Goal: Transaction & Acquisition: Obtain resource

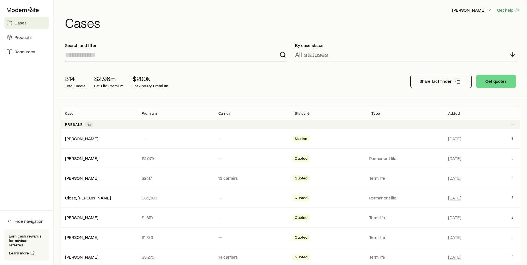
click at [108, 61] on input at bounding box center [175, 54] width 221 height 13
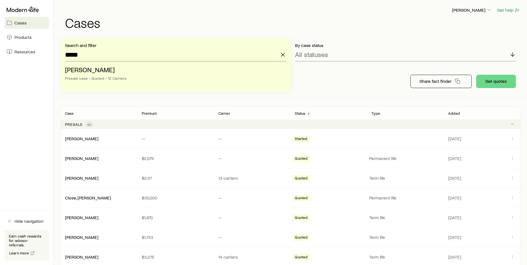
click at [96, 64] on li "Modell, Randy Presale case • Quoted • 12 Carriers" at bounding box center [174, 74] width 218 height 21
type input "**********"
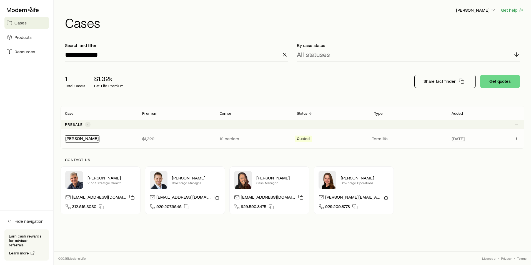
click at [84, 136] on link "[PERSON_NAME]" at bounding box center [81, 138] width 33 height 5
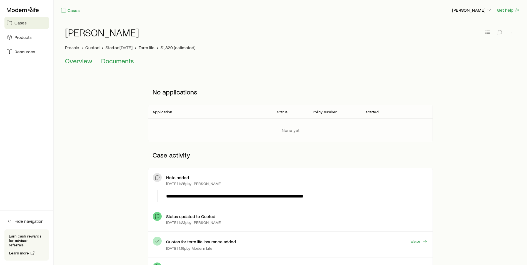
click at [118, 62] on span "Documents" at bounding box center [117, 61] width 33 height 8
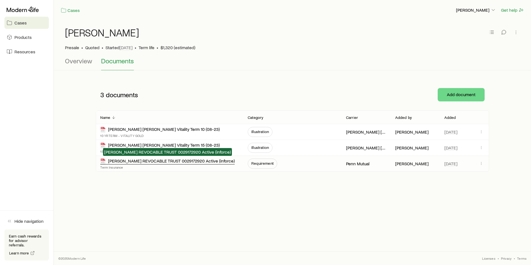
click at [141, 162] on div "[PERSON_NAME] REVOCABLE TRUST 0029172920 Active (inforce)" at bounding box center [167, 161] width 134 height 6
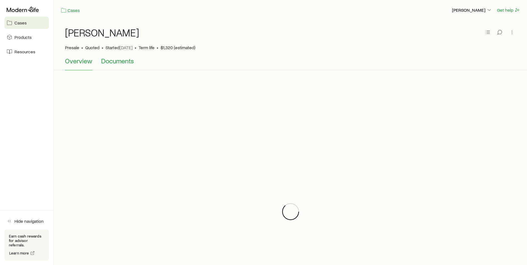
click at [122, 61] on span "Documents" at bounding box center [117, 61] width 33 height 8
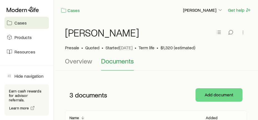
click at [58, 86] on div "[PERSON_NAME] • Quoted • Started [DATE] • Term life • $1,320 (estimated) Overvi…" at bounding box center [156, 100] width 204 height 160
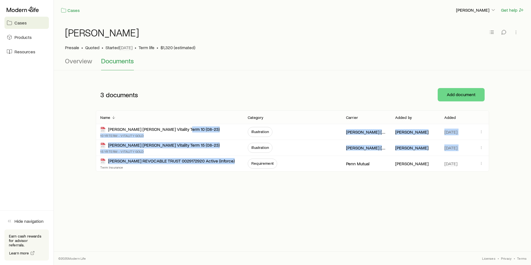
drag, startPoint x: 192, startPoint y: 129, endPoint x: 105, endPoint y: 205, distance: 116.3
click at [105, 205] on div "Cases [PERSON_NAME] Get help [PERSON_NAME] • Quoted • Started [DATE] • Term lif…" at bounding box center [292, 117] width 477 height 234
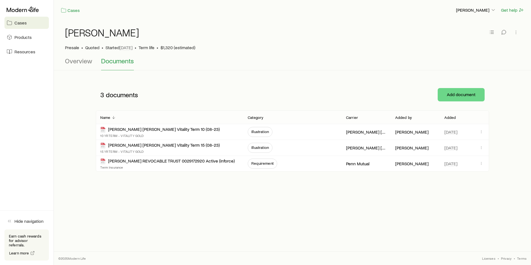
drag, startPoint x: 105, startPoint y: 205, endPoint x: 187, endPoint y: 227, distance: 85.2
click at [187, 227] on div "Cases [PERSON_NAME] Get help [PERSON_NAME] • Quoted • Started [DATE] • Term lif…" at bounding box center [292, 117] width 477 height 234
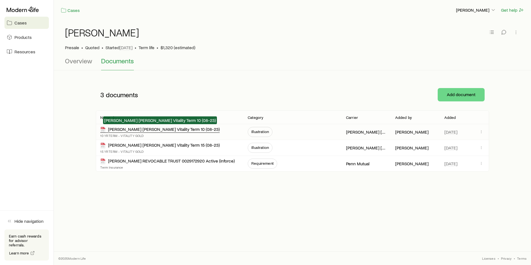
click at [154, 129] on div "[PERSON_NAME] [PERSON_NAME] Vitality Term 10 (08-23)" at bounding box center [159, 129] width 119 height 6
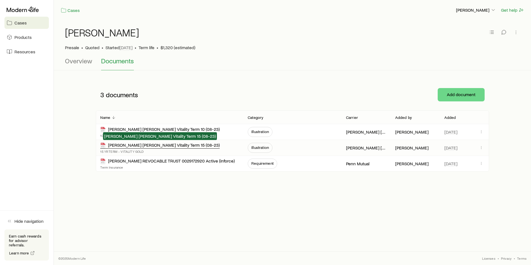
click at [220, 145] on div "[PERSON_NAME] [PERSON_NAME] Vitality Term 15 (08-23)" at bounding box center [159, 145] width 119 height 6
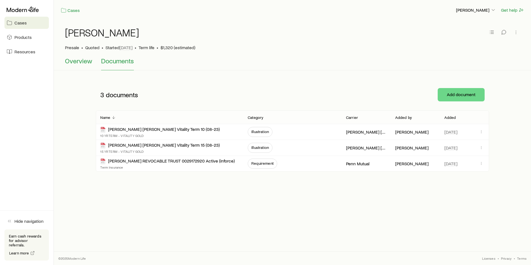
click at [78, 60] on span "Overview" at bounding box center [78, 61] width 27 height 8
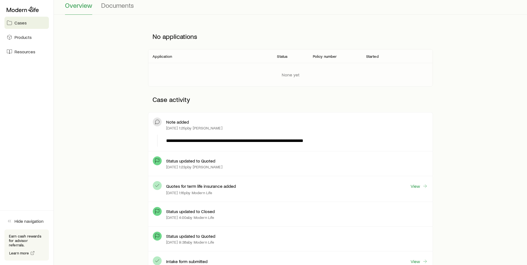
scroll to position [111, 0]
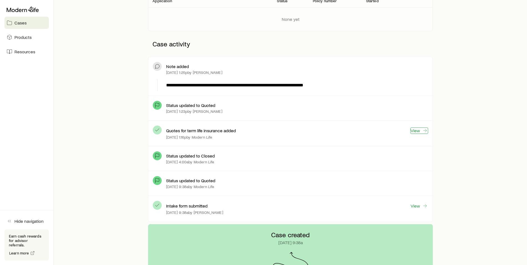
click at [419, 132] on link "View" at bounding box center [419, 130] width 18 height 6
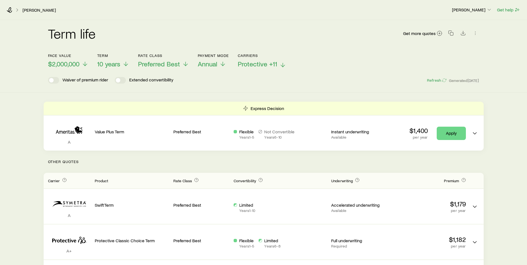
click at [266, 64] on span "Protective +11" at bounding box center [257, 64] width 39 height 8
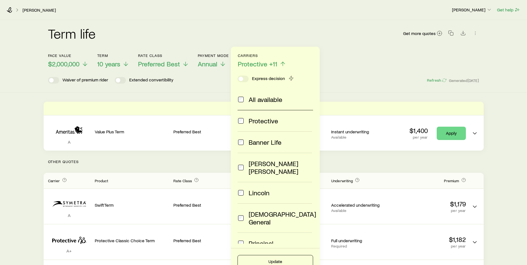
click at [241, 96] on span at bounding box center [240, 100] width 7 height 8
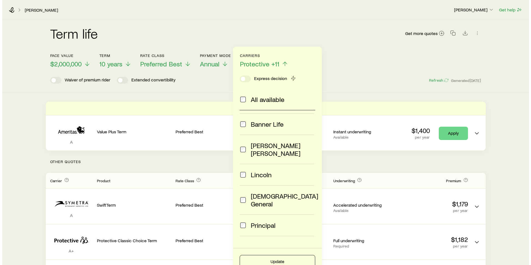
scroll to position [28, 0]
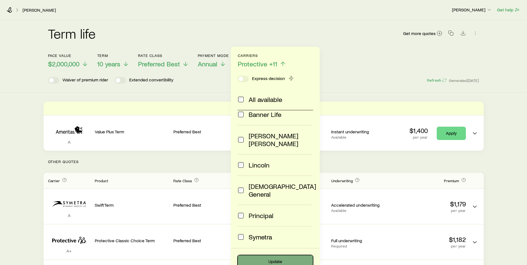
click at [269, 259] on button "Update" at bounding box center [275, 261] width 76 height 13
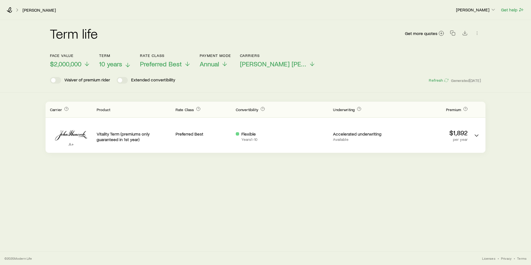
click at [126, 63] on icon at bounding box center [127, 65] width 7 height 7
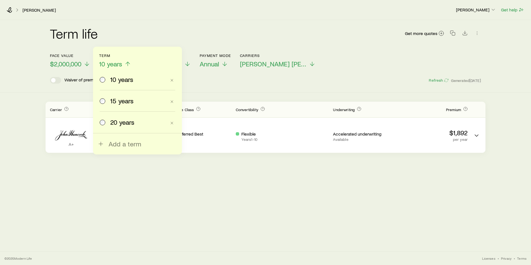
click at [115, 104] on span "15 years" at bounding box center [121, 101] width 23 height 8
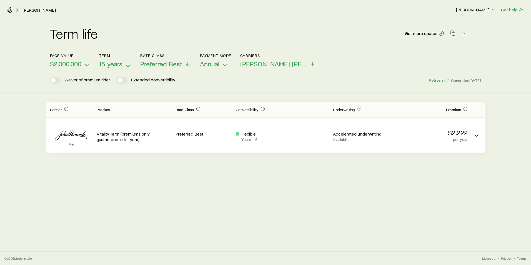
click at [128, 64] on line at bounding box center [128, 65] width 0 height 4
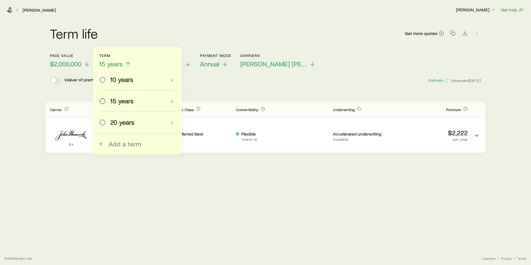
click at [121, 120] on span "20 years" at bounding box center [122, 122] width 24 height 8
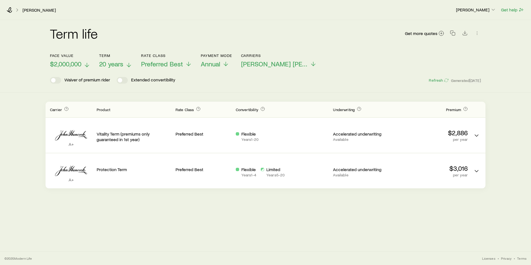
click at [84, 64] on p "$2,000,000" at bounding box center [70, 64] width 40 height 8
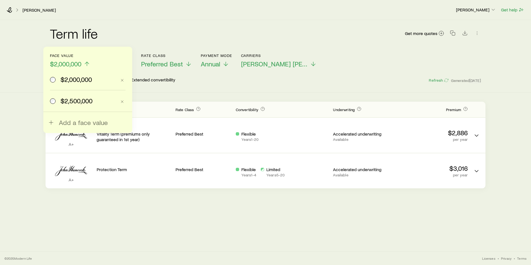
click at [76, 102] on span "$2,500,000" at bounding box center [77, 101] width 32 height 8
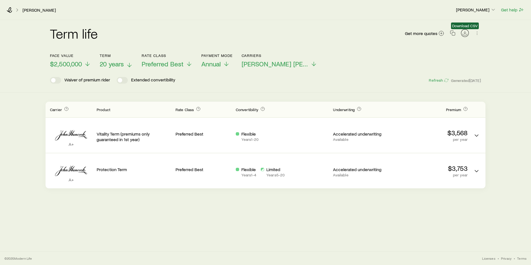
click at [464, 35] on icon "Download CSV" at bounding box center [465, 33] width 6 height 6
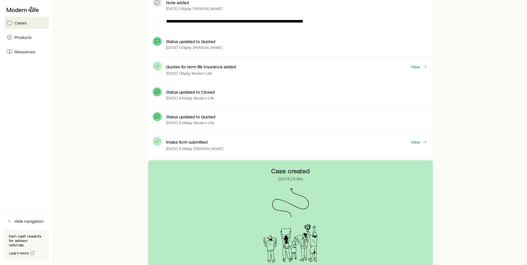
scroll to position [166, 0]
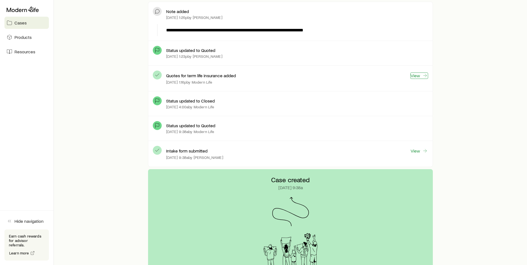
click at [418, 75] on link "View" at bounding box center [419, 75] width 18 height 6
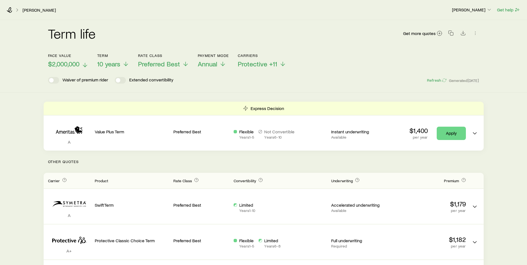
click at [84, 66] on polyline at bounding box center [85, 66] width 4 height 2
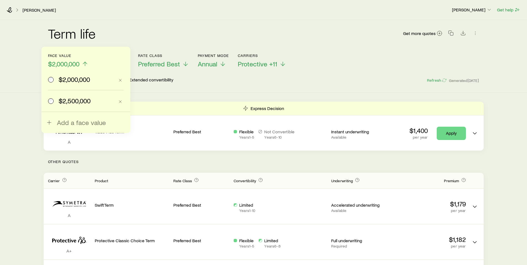
click at [69, 100] on span "$2,500,000" at bounding box center [75, 101] width 32 height 8
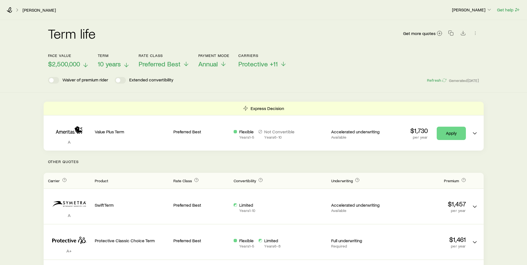
click at [124, 64] on icon at bounding box center [126, 65] width 7 height 7
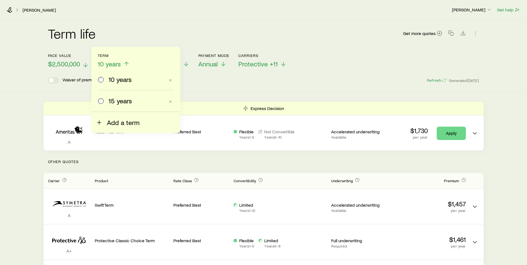
click at [109, 125] on span "Add a term" at bounding box center [123, 123] width 32 height 8
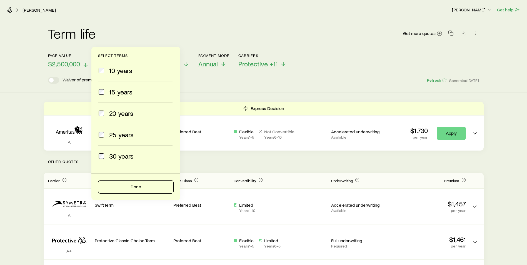
click at [109, 115] on span "20 years" at bounding box center [121, 113] width 24 height 8
click at [133, 187] on button "Done" at bounding box center [136, 186] width 76 height 13
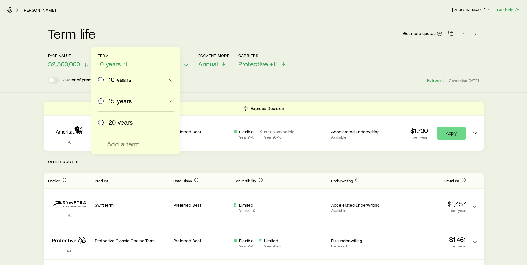
click at [109, 126] on label "20 years" at bounding box center [131, 122] width 67 height 21
